Goal: Transaction & Acquisition: Purchase product/service

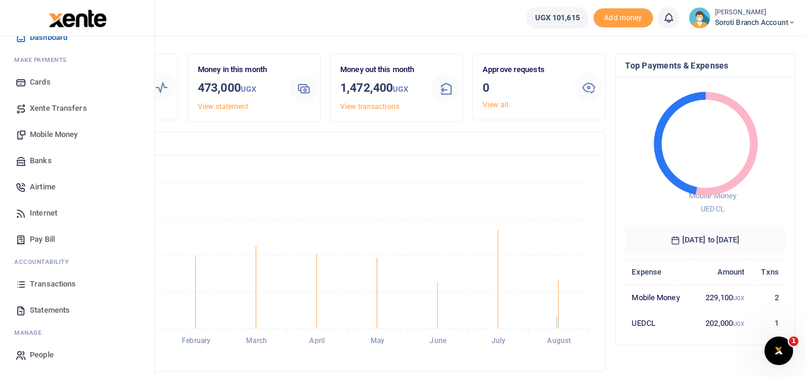
scroll to position [27, 0]
click at [44, 135] on span "Mobile Money" at bounding box center [54, 135] width 48 height 12
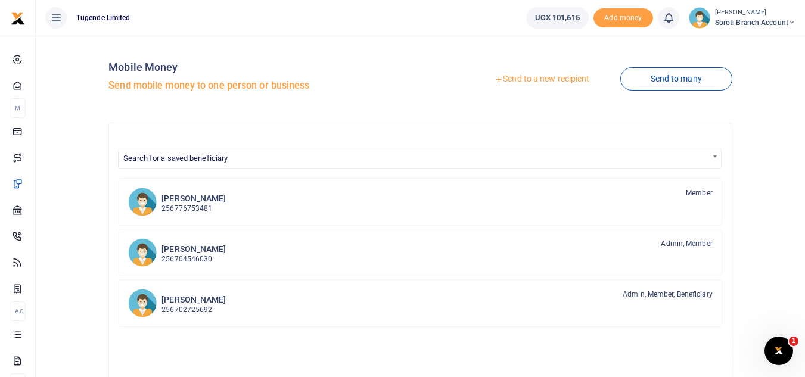
click at [548, 76] on link "Send to a new recipient" at bounding box center [542, 79] width 156 height 21
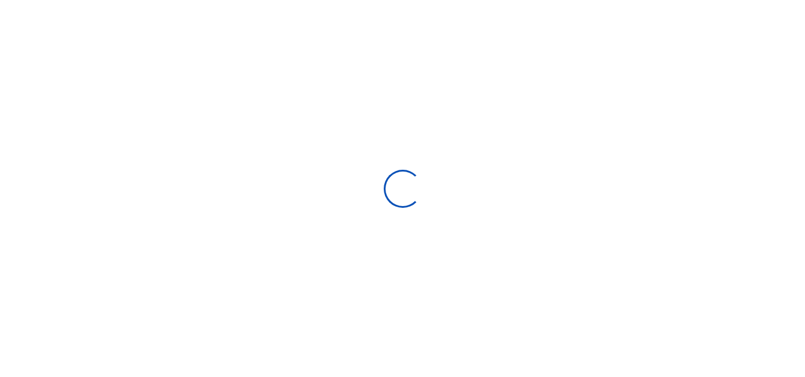
select select "Loading bundles"
select select
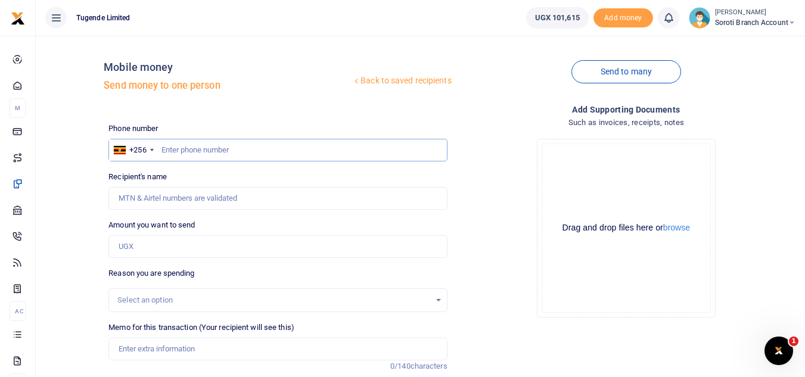
click at [216, 147] on input "text" at bounding box center [277, 150] width 339 height 23
type input "781414077"
type input "Joel Ocan"
type input "781414077"
click at [203, 246] on input "Amount you want to send" at bounding box center [277, 246] width 339 height 23
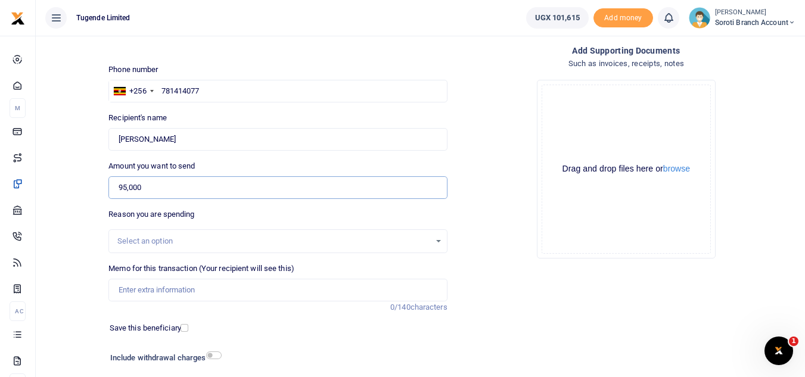
scroll to position [66, 0]
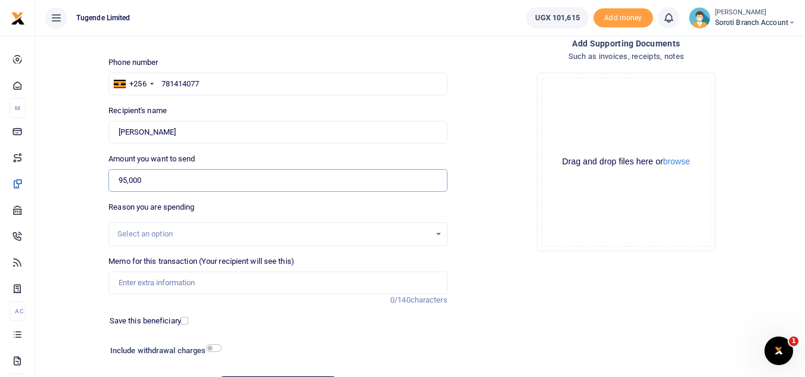
type input "95,000"
click at [174, 227] on div "Select an option" at bounding box center [277, 234] width 339 height 24
click at [176, 238] on div "Select an option" at bounding box center [273, 234] width 312 height 12
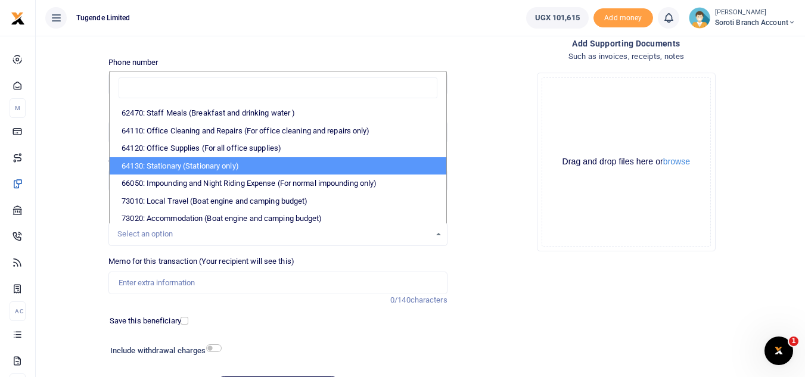
click at [215, 171] on li "64130: Stationary (Stationary only)" at bounding box center [278, 166] width 336 height 18
select select "26"
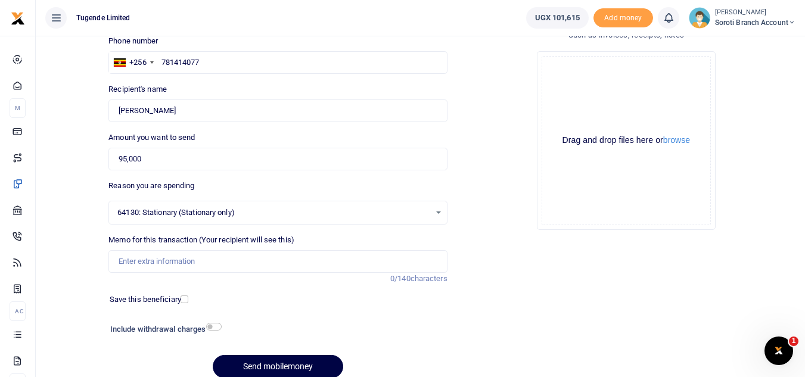
scroll to position [107, 0]
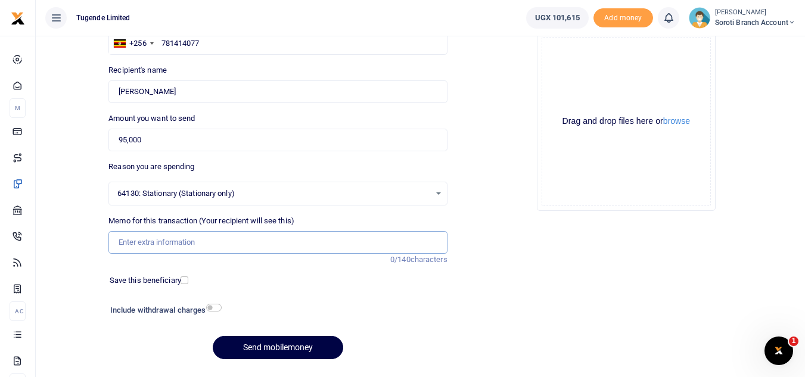
click at [180, 244] on input "Memo for this transaction (Your recipient will see this)" at bounding box center [277, 242] width 339 height 23
paste input "TLUG-016146"
click at [140, 241] on input "TLUG-016146" at bounding box center [277, 242] width 339 height 23
click at [167, 247] on input "TLUG016146" at bounding box center [277, 242] width 339 height 23
type input "TLUG016146 Ream of papers Tugende Soroti Branch"
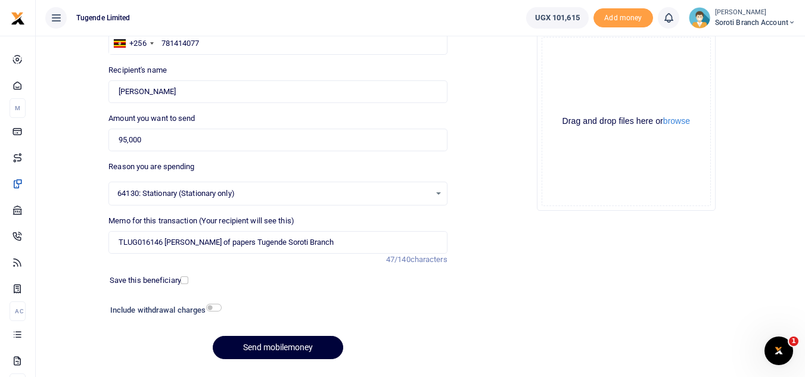
click at [273, 348] on button "Send mobilemoney" at bounding box center [278, 347] width 131 height 23
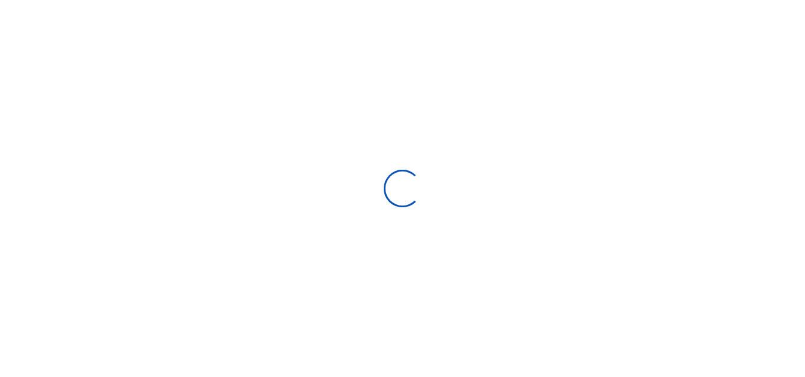
scroll to position [107, 0]
select select
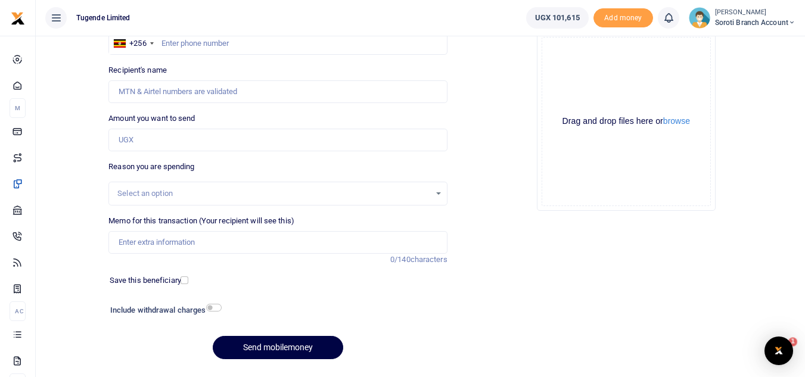
scroll to position [0, 0]
